Goal: Task Accomplishment & Management: Use online tool/utility

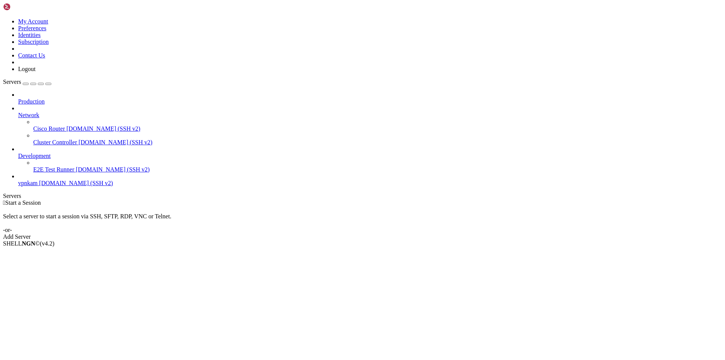
click at [62, 180] on span "[DOMAIN_NAME] (SSH v2)" at bounding box center [76, 183] width 74 height 6
click at [46, 180] on span "[DOMAIN_NAME] (SSH v2)" at bounding box center [76, 183] width 74 height 6
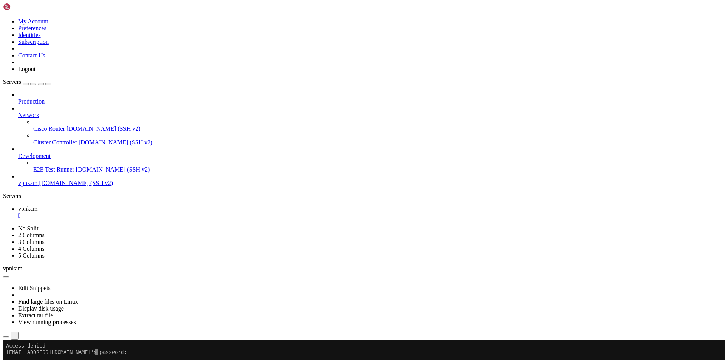
click at [105, 356] on x-row at bounding box center [318, 358] width 624 height 6
click at [111, 352] on x-row "[EMAIL_ADDRESS][DOMAIN_NAME]'s password:" at bounding box center [318, 352] width 624 height 6
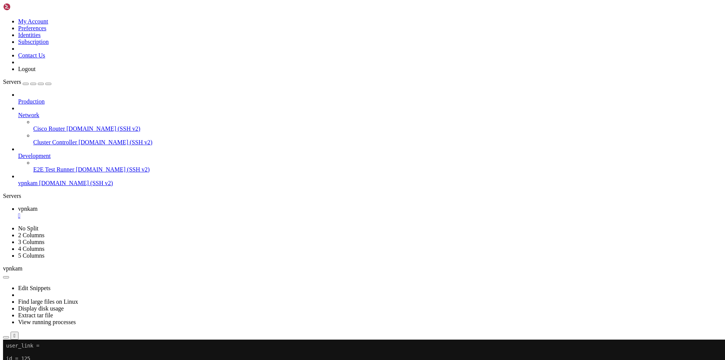
scroll to position [10148, 0]
drag, startPoint x: 6, startPoint y: 475, endPoint x: 68, endPoint y: 639, distance: 176.1
copy div "sqlite> SELECT * FROM workbase_userkeys_v2; mvVFzej8nj7XKudVpXY_bh2cimpA4QQoH8J…"
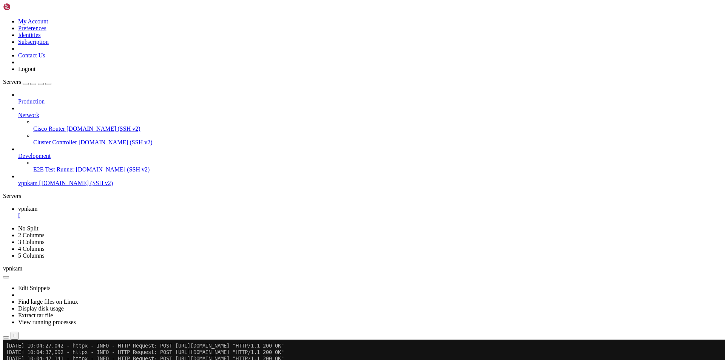
scroll to position [10475, 0]
drag, startPoint x: 270, startPoint y: 643, endPoint x: 56, endPoint y: 635, distance: 214.2
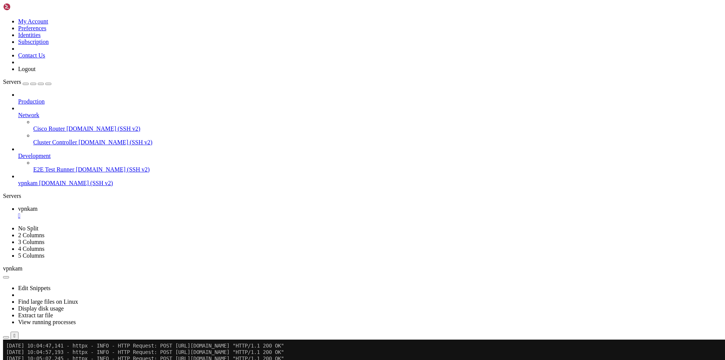
drag, startPoint x: 259, startPoint y: 627, endPoint x: 6, endPoint y: 629, distance: 253.3
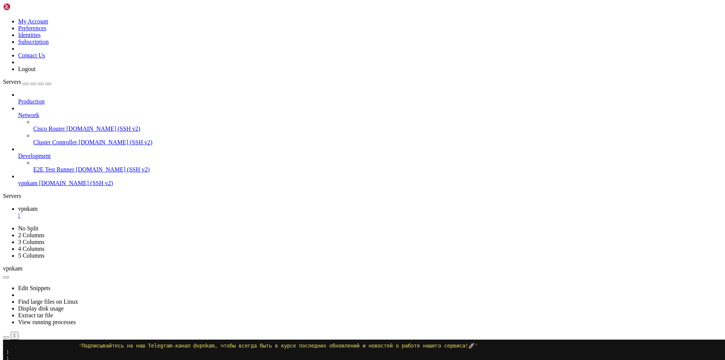
scroll to position [17651, 0]
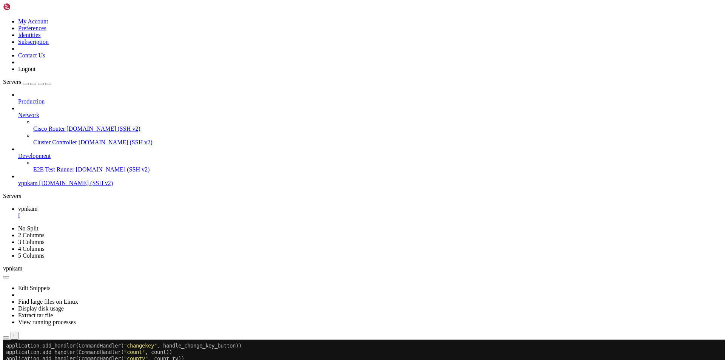
drag, startPoint x: 7, startPoint y: 431, endPoint x: 44, endPoint y: 640, distance: 212.5
copy div "import asyncio application.add_handler(CommandHandler( " changekey " , handle_c…"
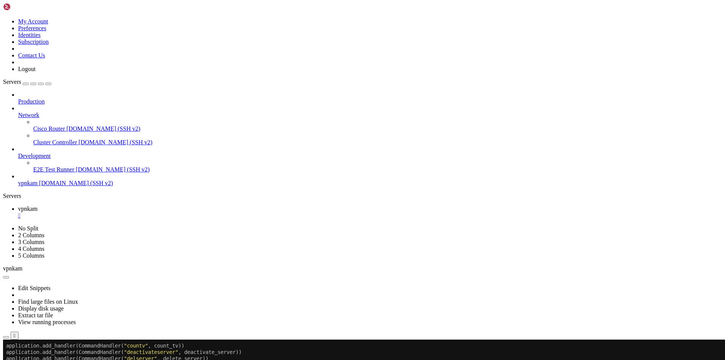
scroll to position [17362, 0]
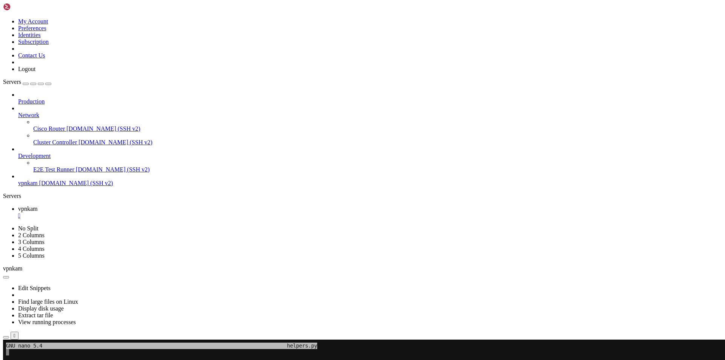
click at [20, 352] on x-row at bounding box center [318, 352] width 624 height 6
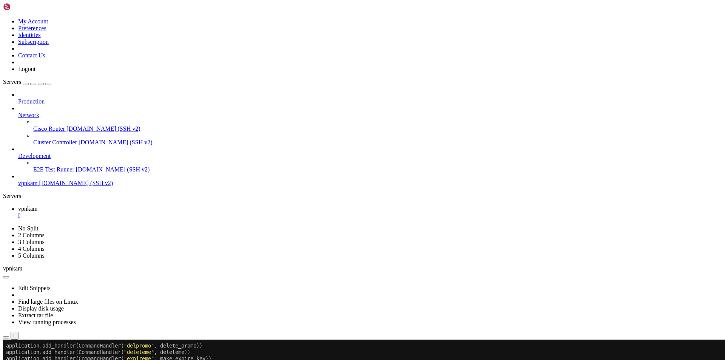
scroll to position [17381, 0]
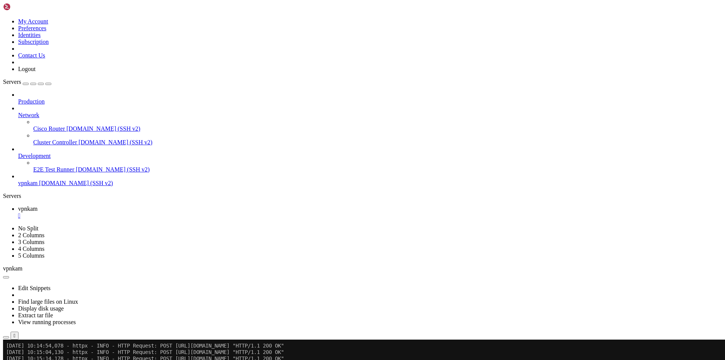
drag, startPoint x: 80, startPoint y: 549, endPoint x: 211, endPoint y: 549, distance: 131.8
drag, startPoint x: 213, startPoint y: 549, endPoint x: 173, endPoint y: 550, distance: 40.0
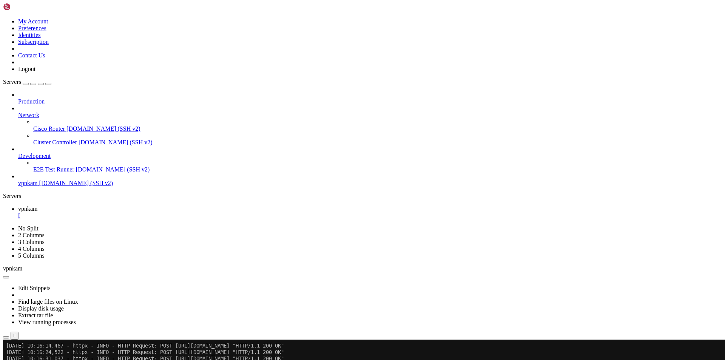
scroll to position [17818, 0]
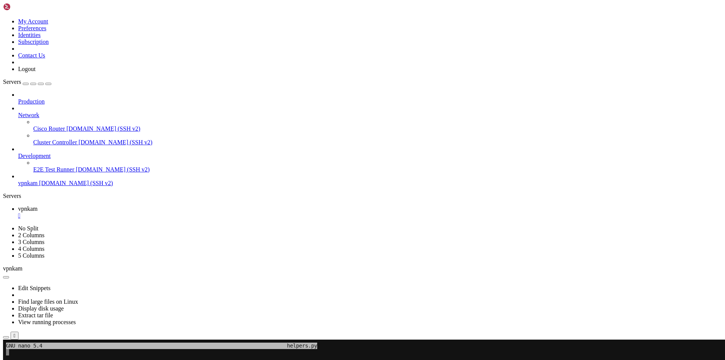
scroll to position [7, 2]
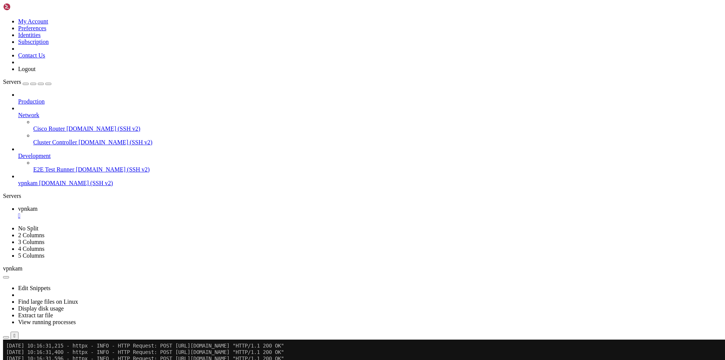
click at [6, 339] on div at bounding box center [4, 339] width 3 height 0
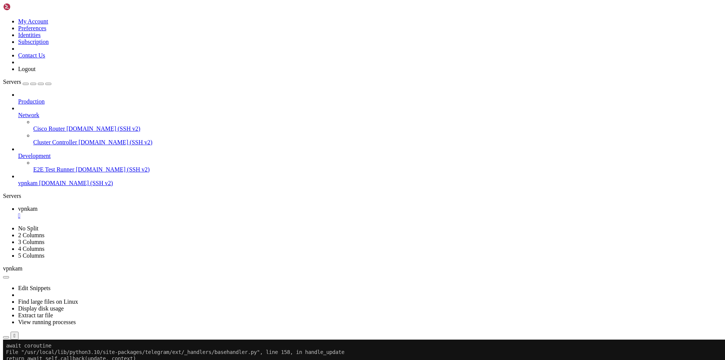
scroll to position [17940, 0]
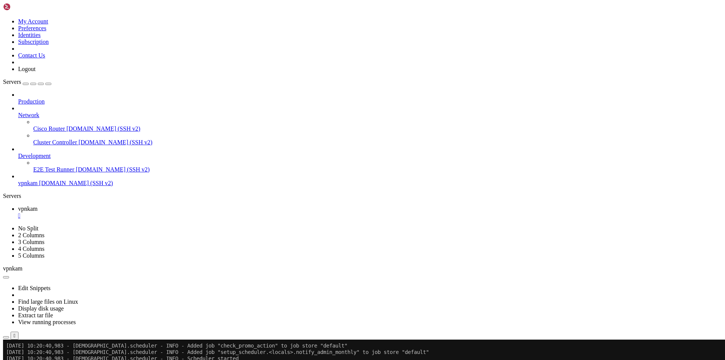
scroll to position [18183, 0]
drag, startPoint x: 119, startPoint y: 640, endPoint x: 57, endPoint y: 596, distance: 76.7
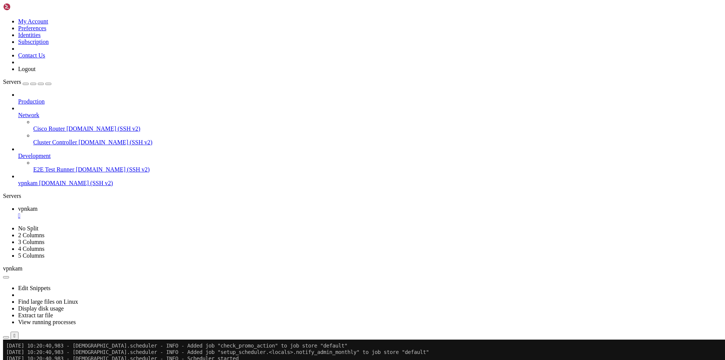
drag, startPoint x: 6, startPoint y: 506, endPoint x: 254, endPoint y: 643, distance: 283.2
copy div "Loremipsu (dolo sitame cons adip): Elit "/sed/doeiu/tem/incidi0.38/utla-etdolor…"
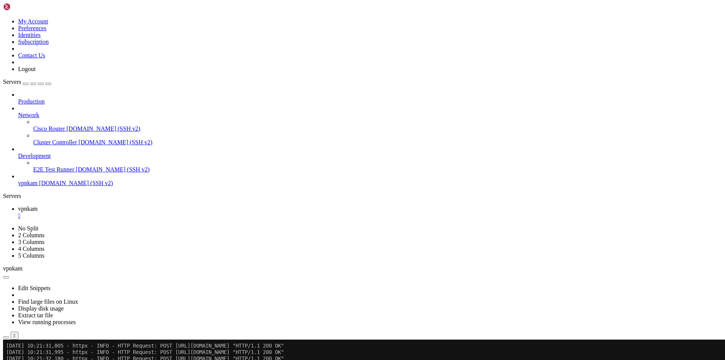
scroll to position [18305, 0]
